Goal: Check status: Check status

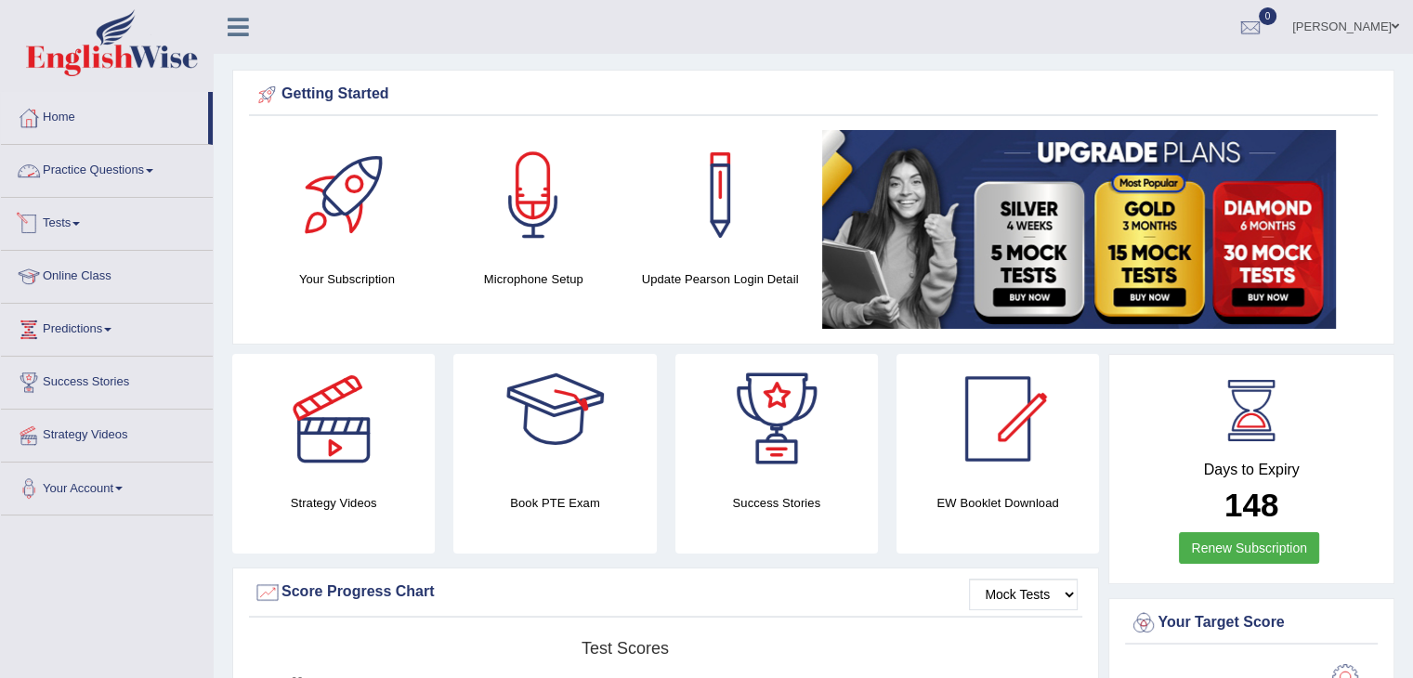
click at [149, 171] on link "Practice Questions" at bounding box center [107, 168] width 212 height 46
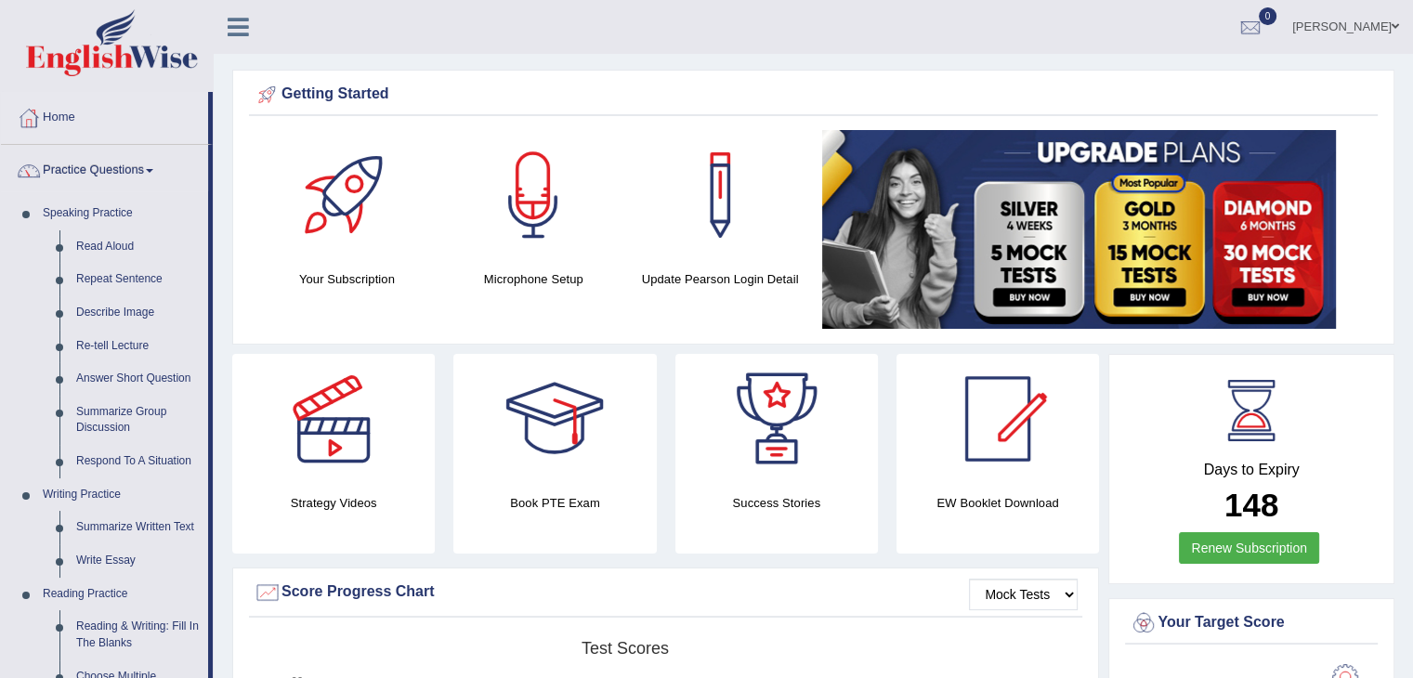
click at [141, 163] on link "Practice Questions" at bounding box center [104, 168] width 207 height 46
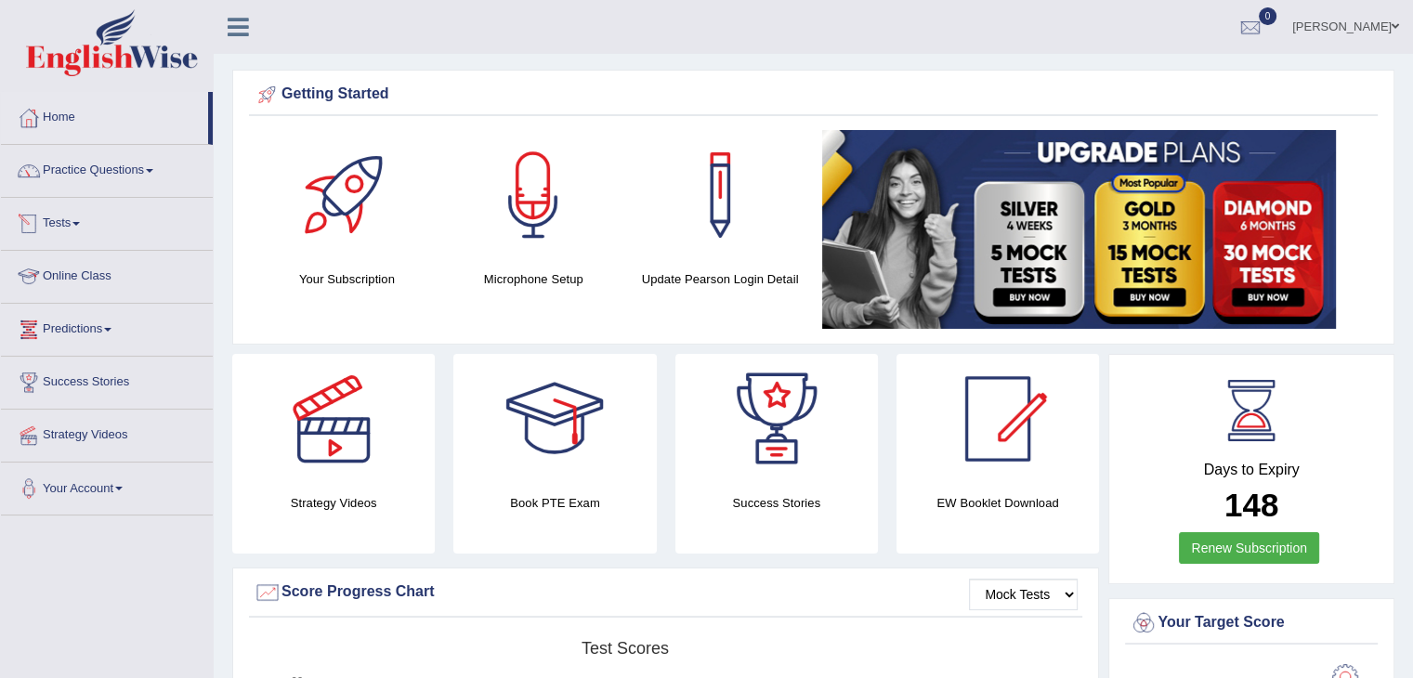
click at [105, 285] on link "Online Class" at bounding box center [107, 274] width 212 height 46
click at [87, 219] on link "Tests" at bounding box center [107, 221] width 212 height 46
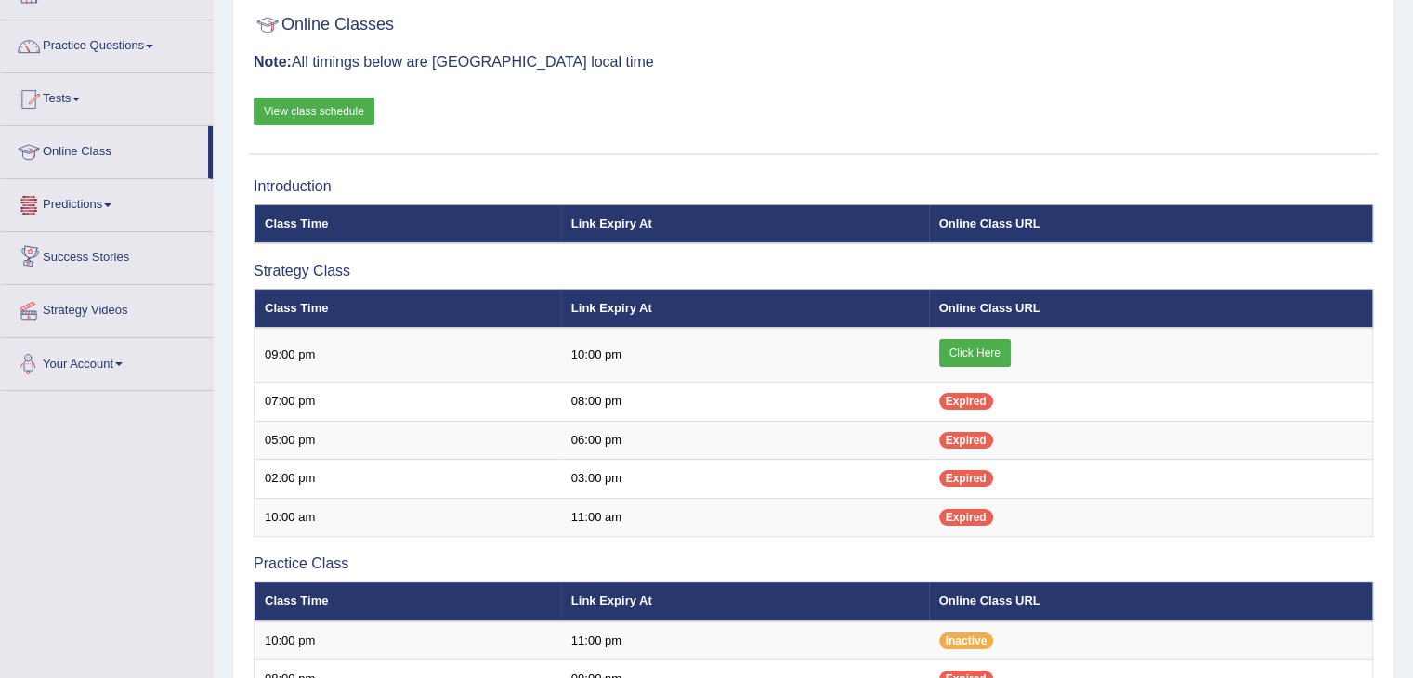
scroll to position [93, 0]
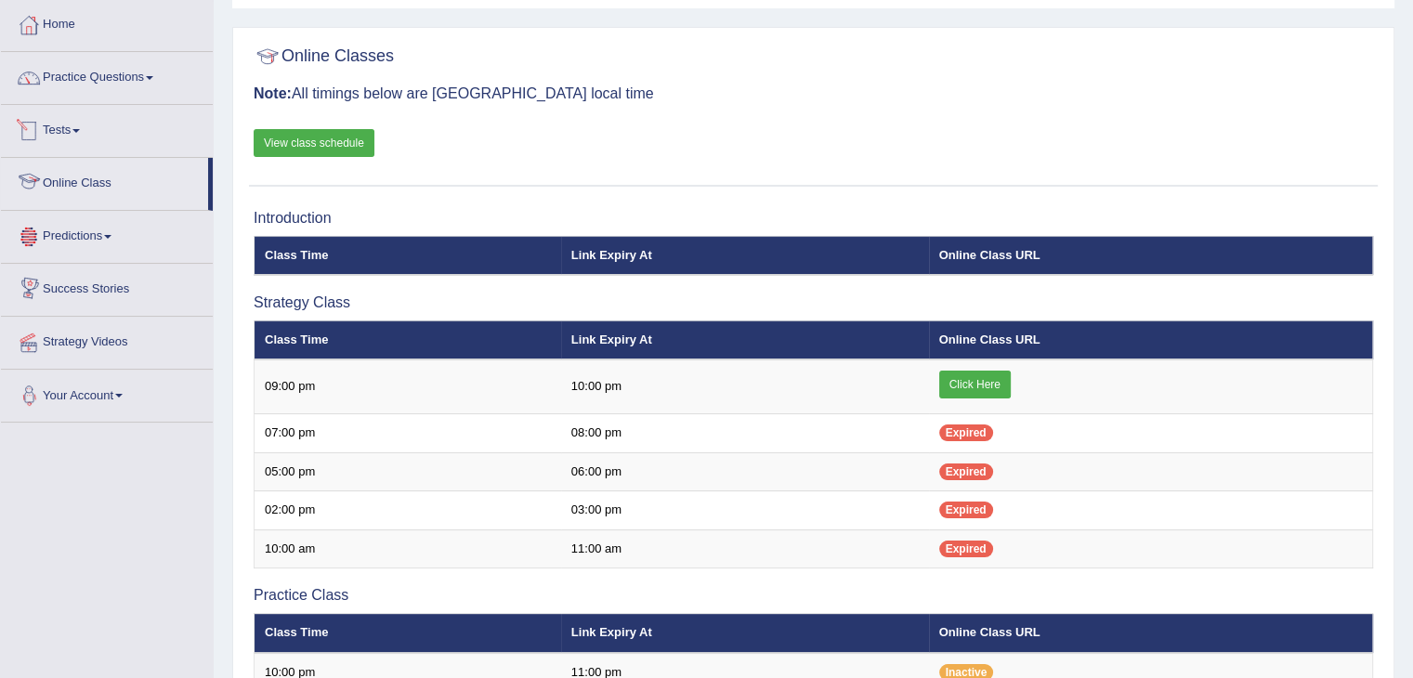
click at [83, 137] on link "Tests" at bounding box center [107, 128] width 212 height 46
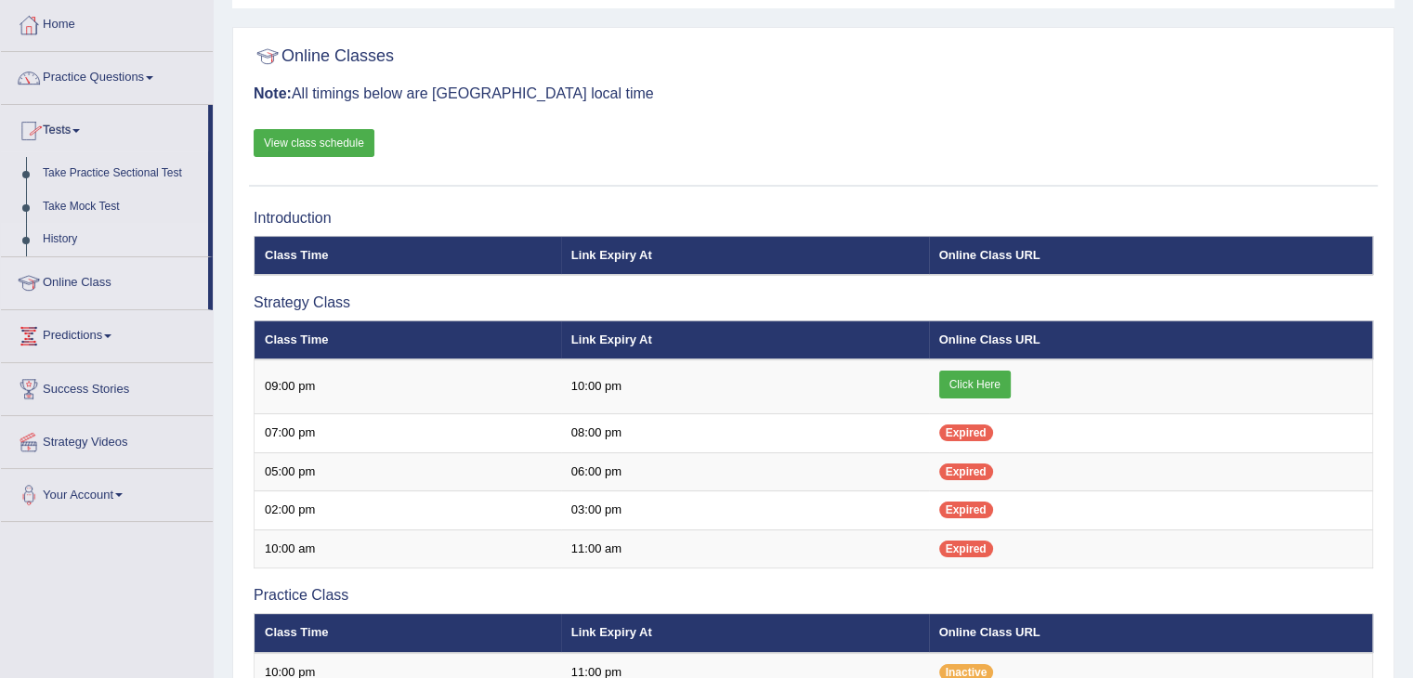
click at [71, 239] on link "History" at bounding box center [121, 239] width 174 height 33
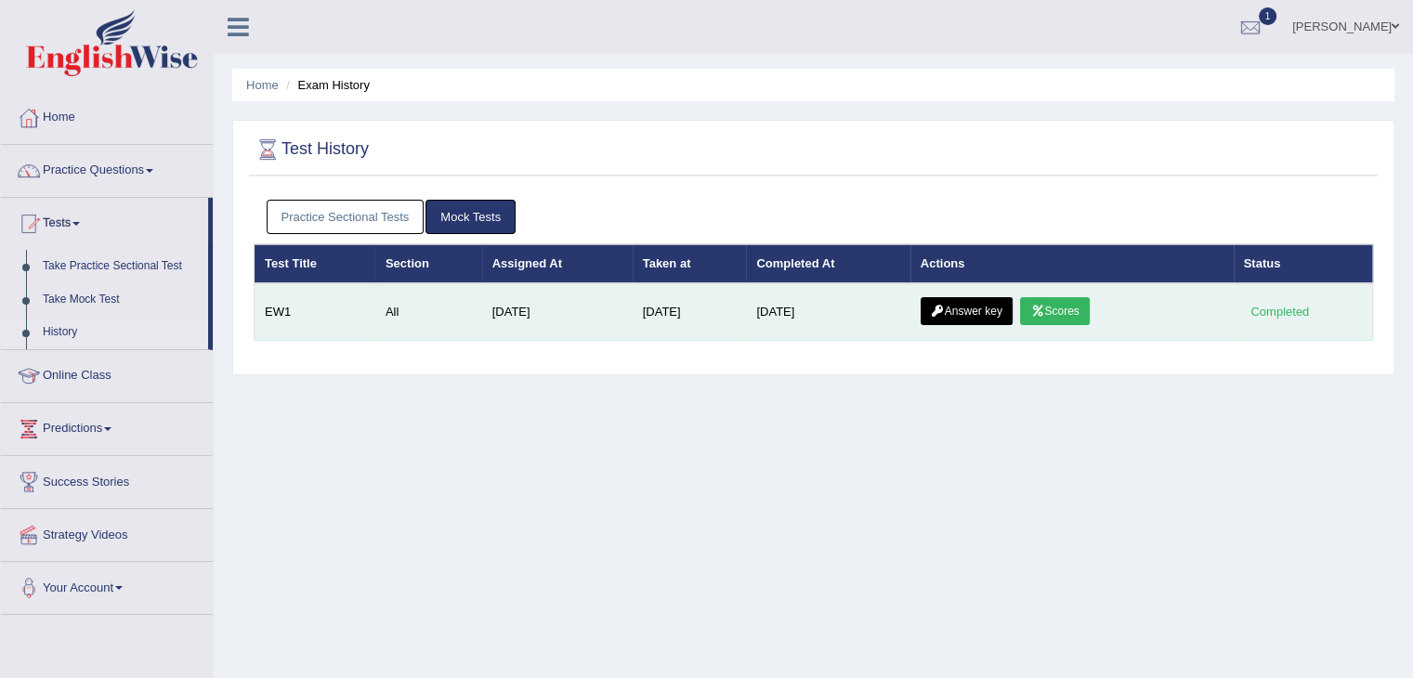
click at [1063, 311] on link "Scores" at bounding box center [1054, 311] width 69 height 28
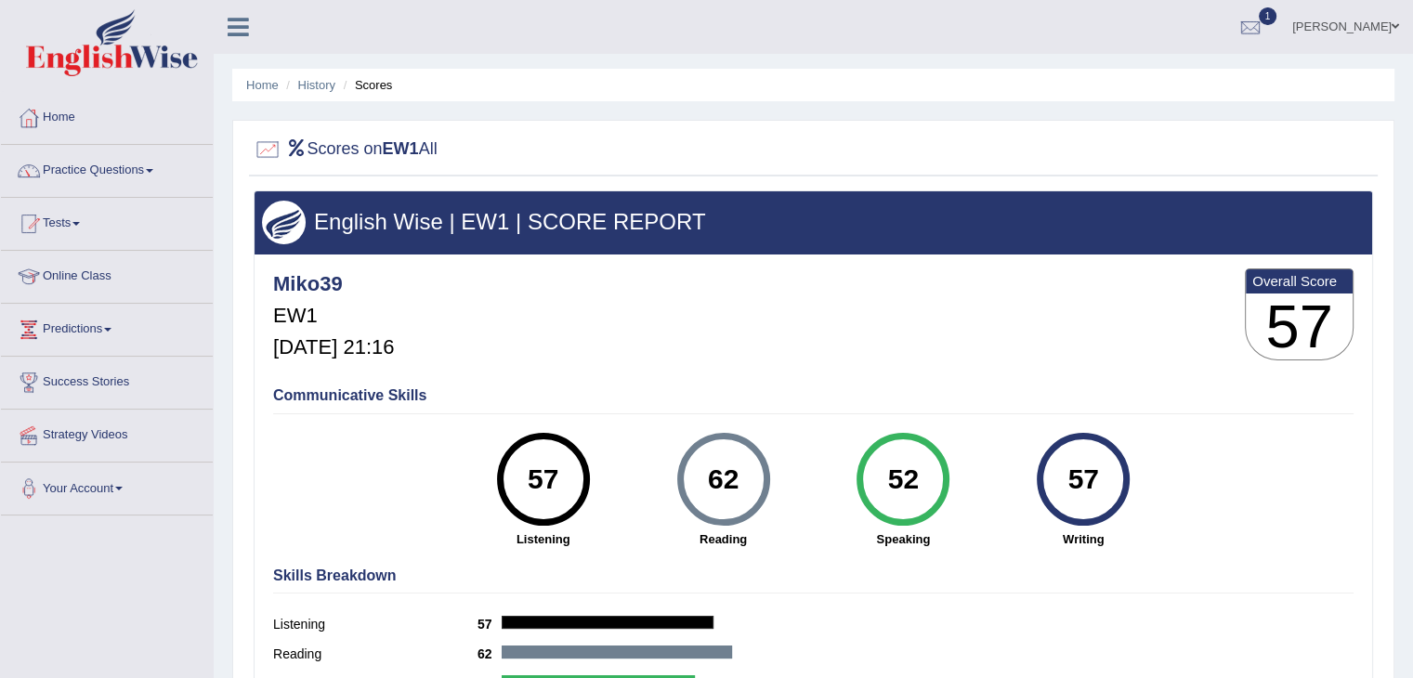
click at [320, 148] on h2 "Scores on EW1 All" at bounding box center [346, 150] width 184 height 28
click at [312, 85] on link "History" at bounding box center [316, 85] width 37 height 14
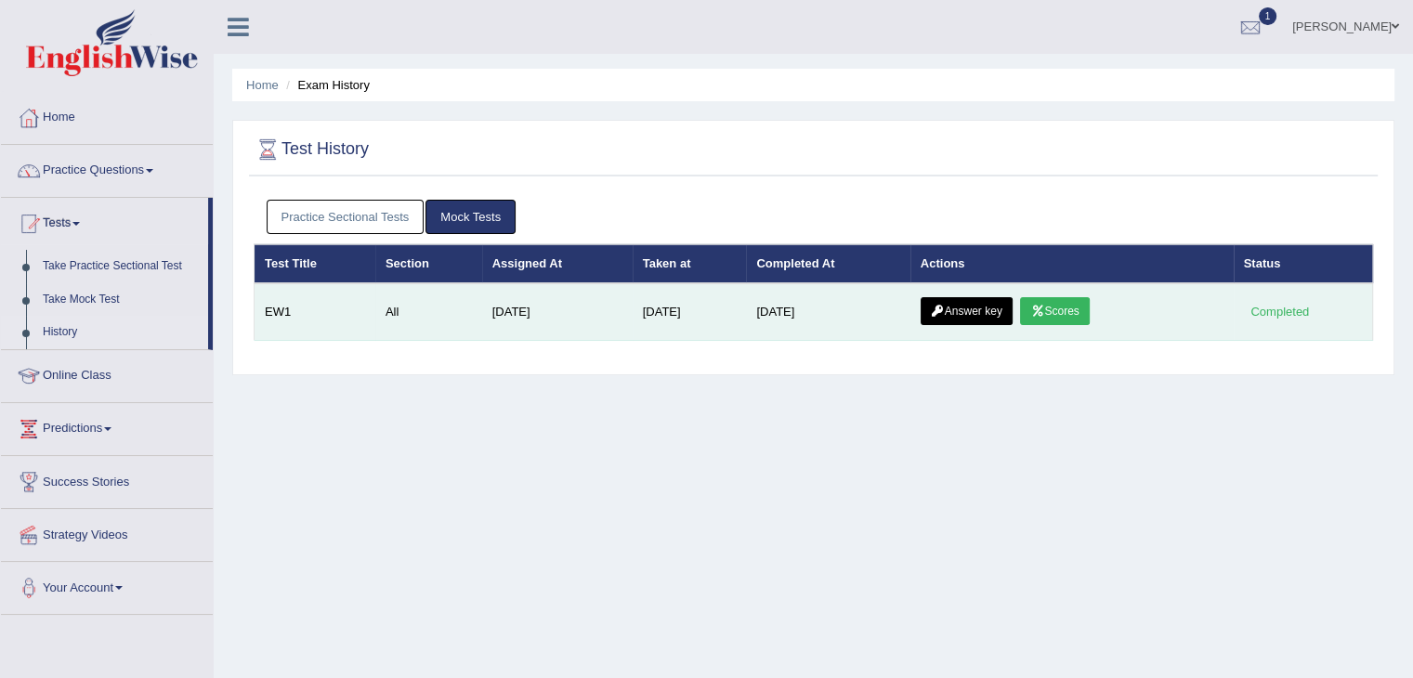
click at [974, 313] on link "Answer key" at bounding box center [967, 311] width 92 height 28
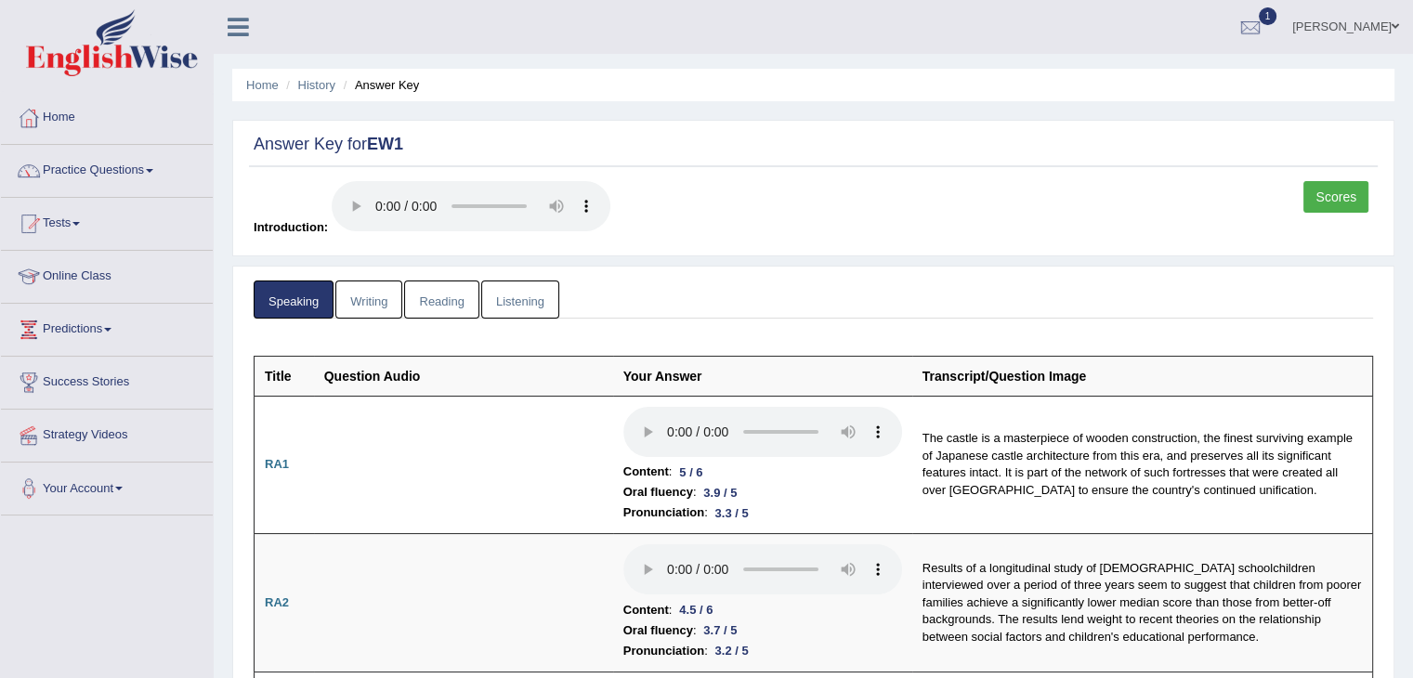
click at [378, 298] on link "Writing" at bounding box center [368, 300] width 67 height 38
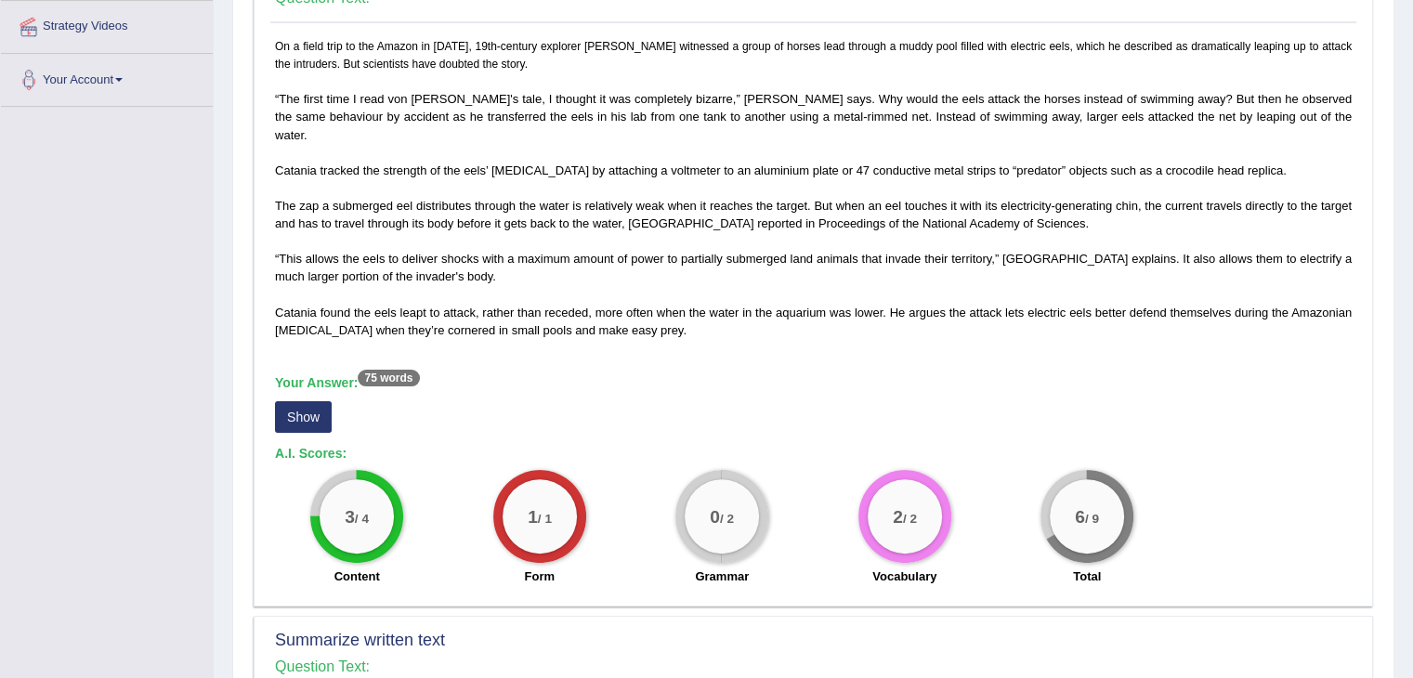
scroll to position [208, 0]
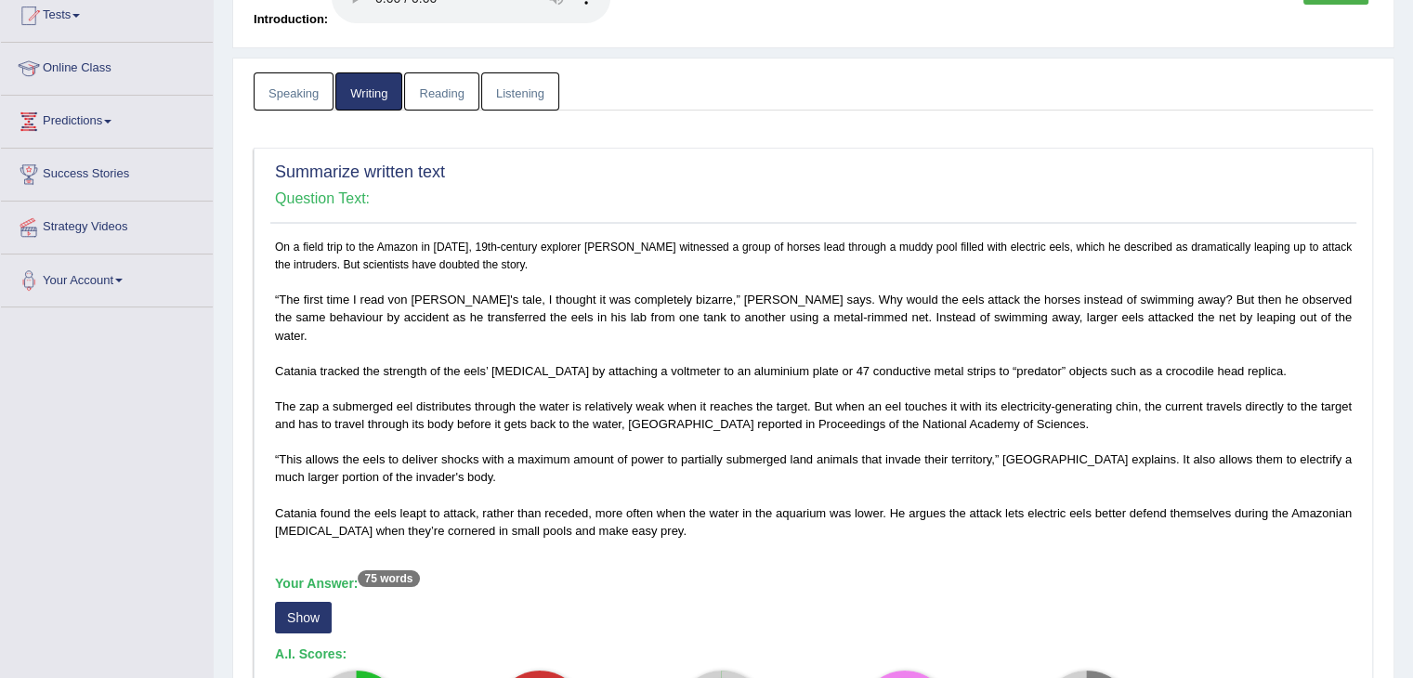
click at [447, 94] on link "Reading" at bounding box center [441, 91] width 74 height 38
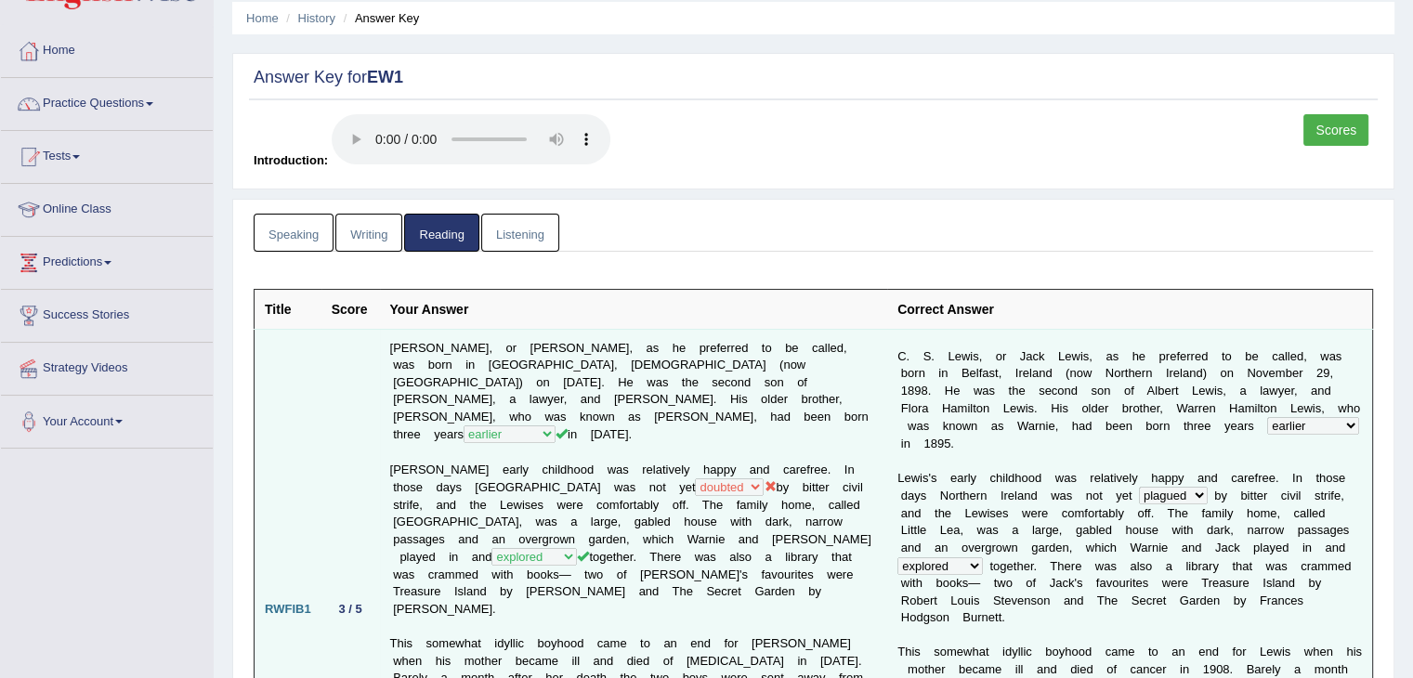
scroll to position [0, 0]
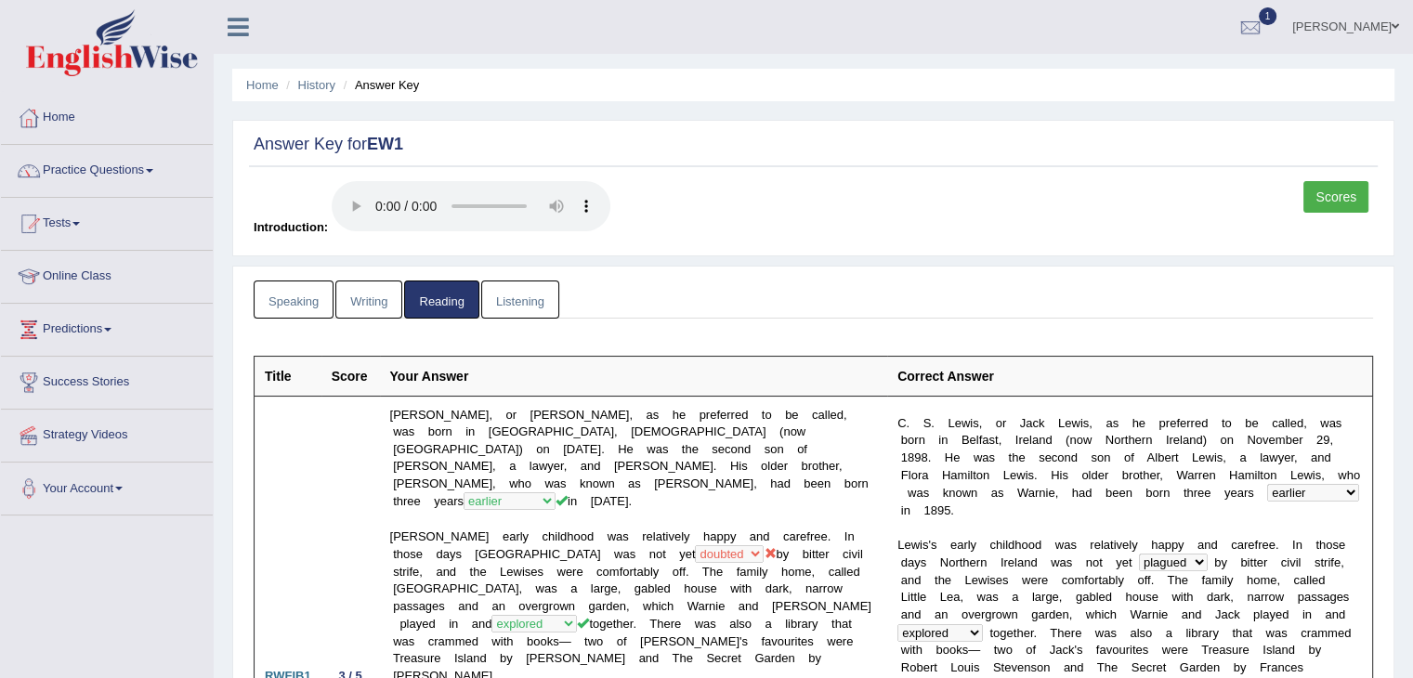
click at [520, 294] on link "Listening" at bounding box center [520, 300] width 78 height 38
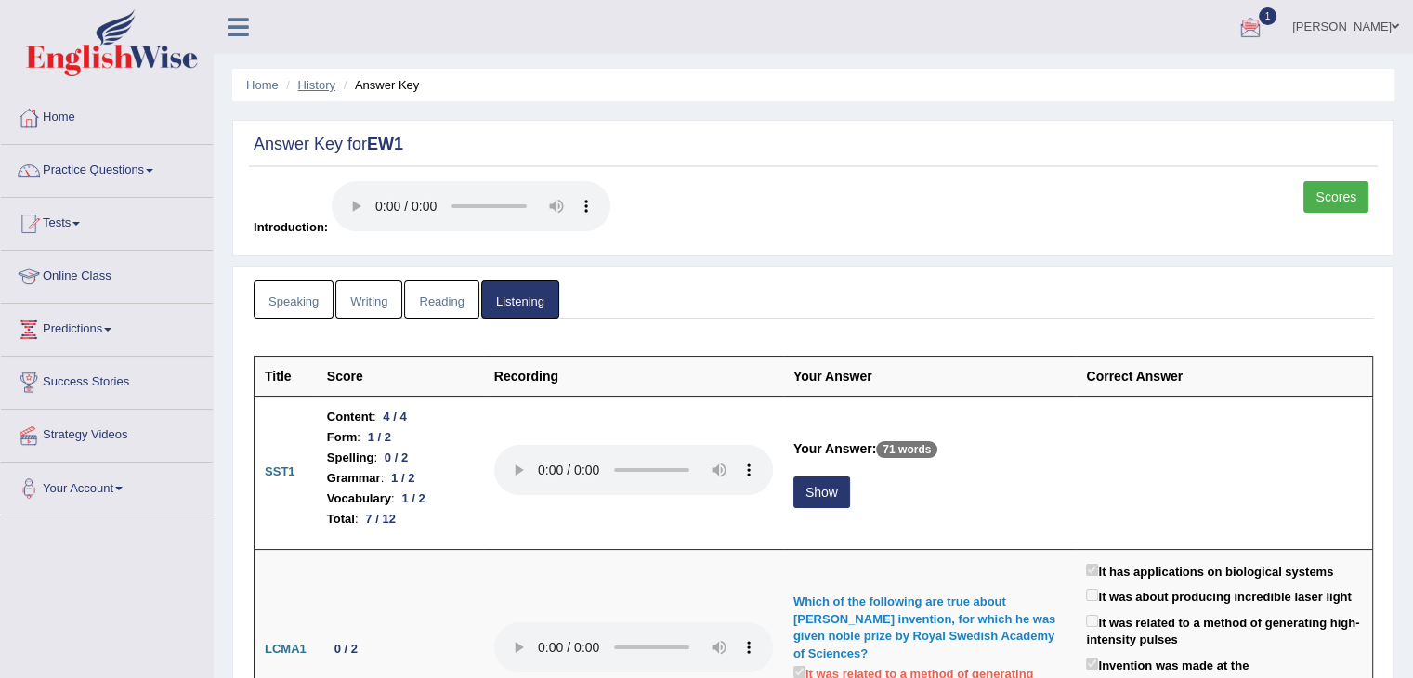
click at [312, 90] on link "History" at bounding box center [316, 85] width 37 height 14
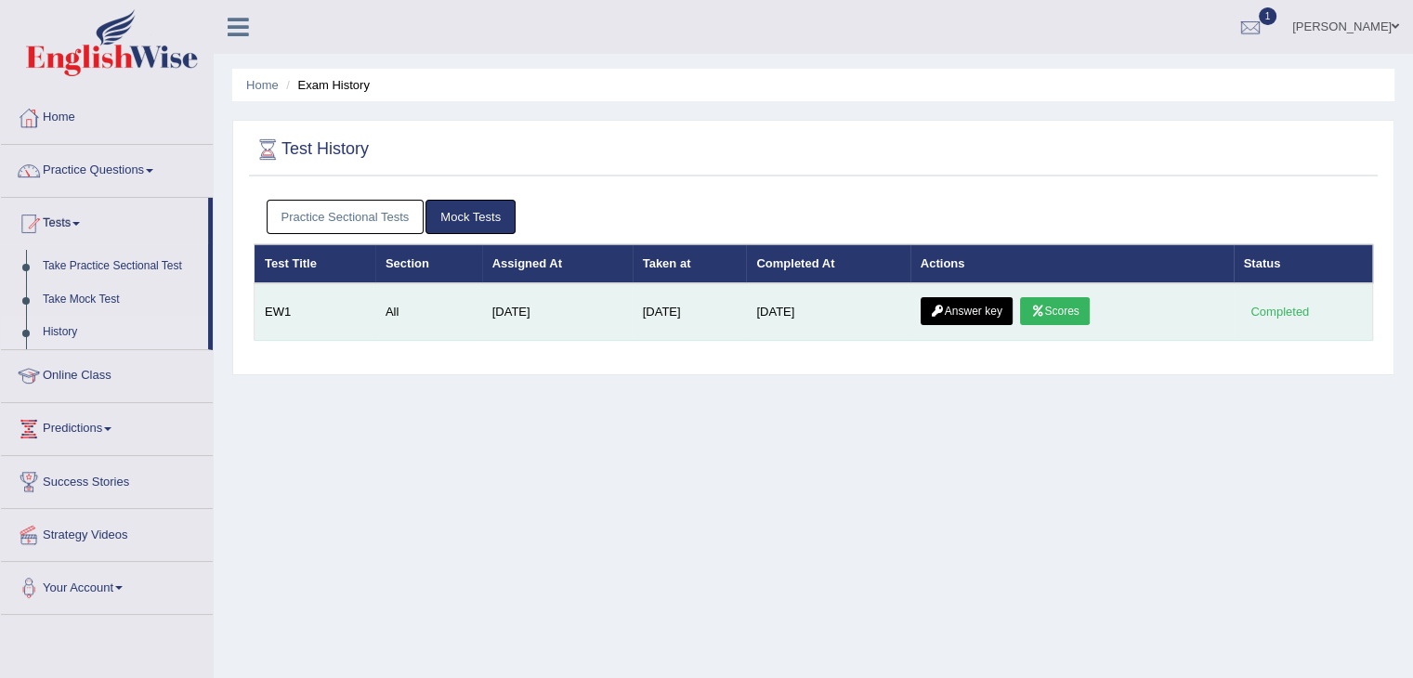
click at [1070, 306] on link "Scores" at bounding box center [1054, 311] width 69 height 28
